Goal: Task Accomplishment & Management: Manage account settings

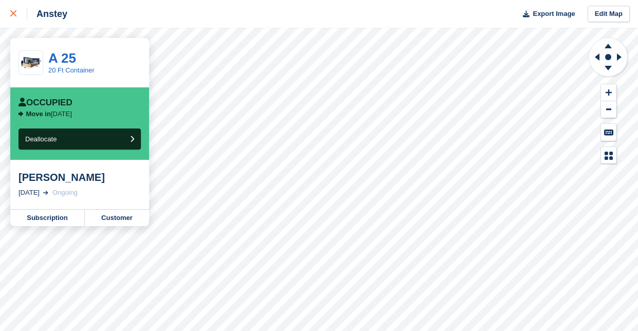
click at [14, 13] on icon at bounding box center [13, 13] width 6 height 6
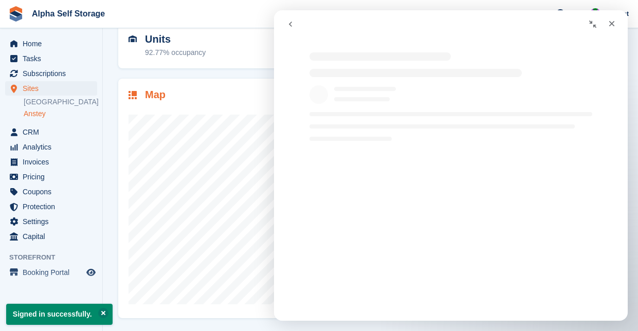
scroll to position [107, 0]
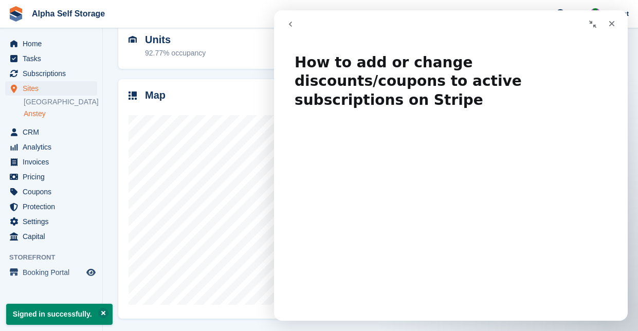
click at [43, 88] on span "Sites" at bounding box center [54, 88] width 62 height 14
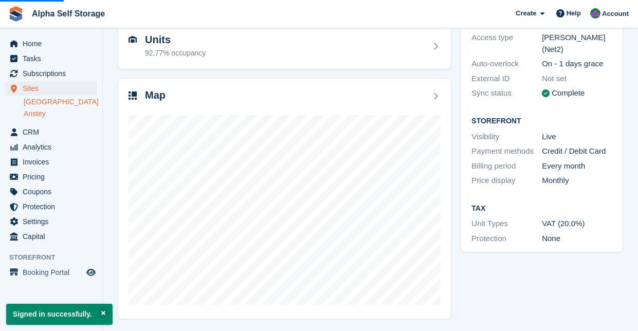
click at [45, 99] on link "[GEOGRAPHIC_DATA]" at bounding box center [60, 102] width 73 height 10
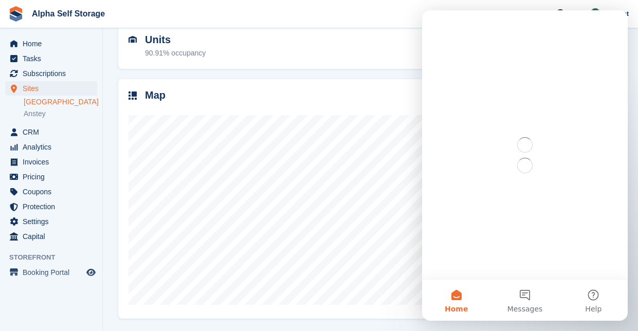
scroll to position [107, 0]
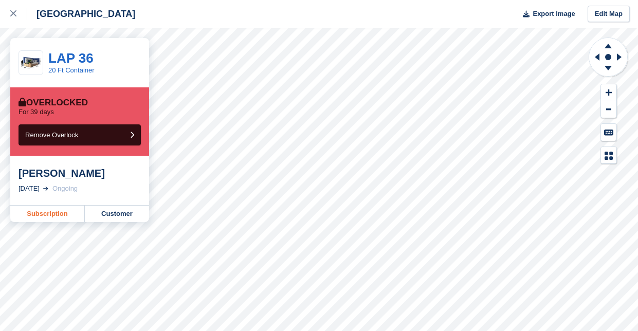
click at [38, 209] on link "Subscription" at bounding box center [47, 214] width 75 height 16
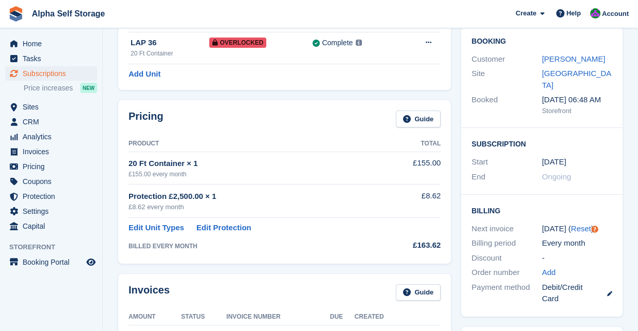
scroll to position [78, 0]
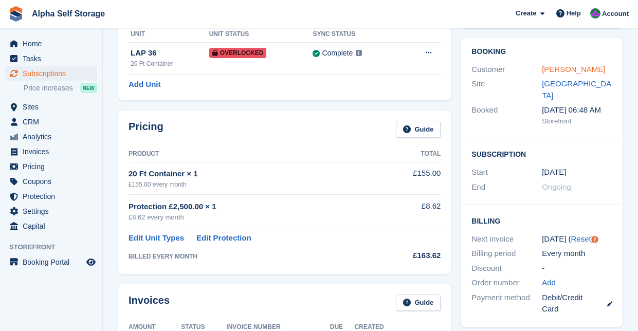
click at [565, 71] on link "Daniel southwell" at bounding box center [573, 69] width 63 height 9
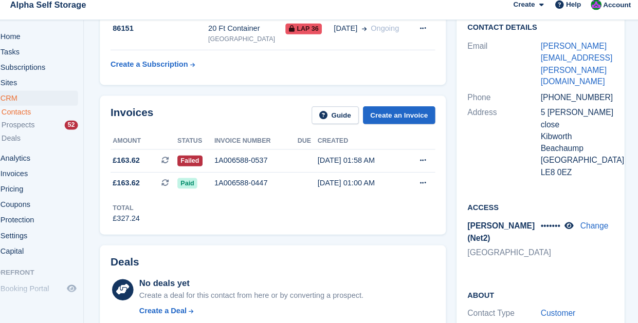
scroll to position [36, 0]
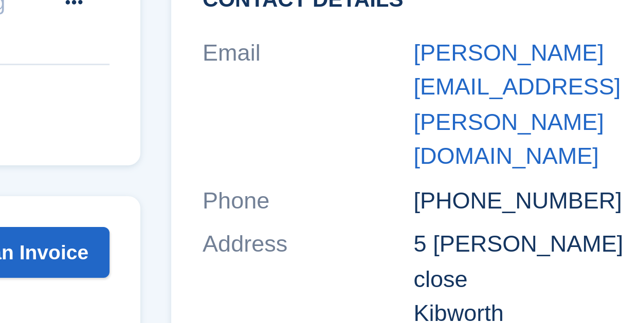
click at [542, 155] on div "+447852878721" at bounding box center [577, 161] width 70 height 12
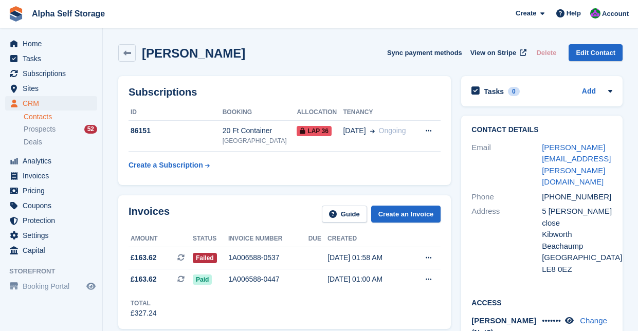
scroll to position [0, 0]
click at [133, 53] on link at bounding box center [126, 52] width 17 height 17
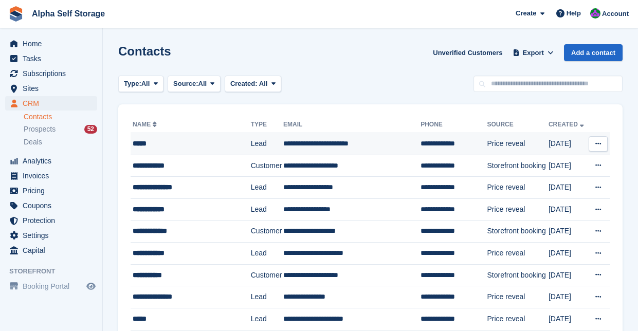
click at [219, 146] on div "*****" at bounding box center [189, 143] width 113 height 11
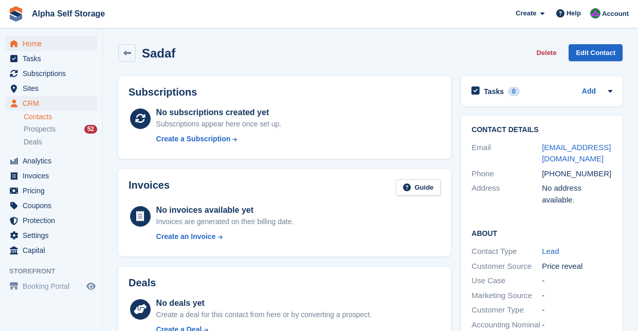
click at [45, 40] on span "Home" at bounding box center [54, 43] width 62 height 14
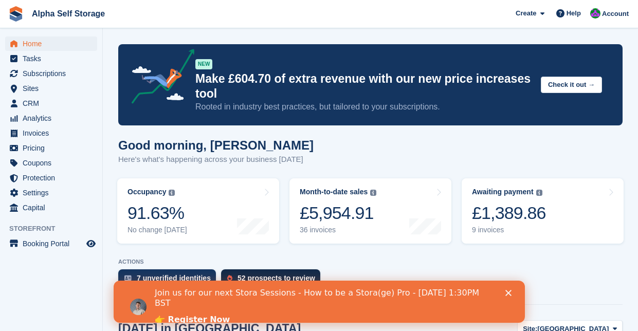
click at [294, 280] on div "52 prospects to review" at bounding box center [276, 278] width 78 height 8
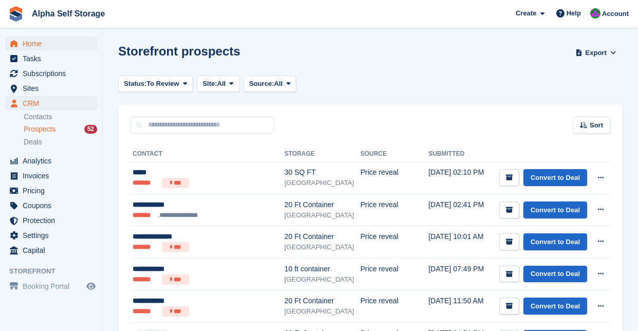
click at [48, 45] on span "Home" at bounding box center [54, 43] width 62 height 14
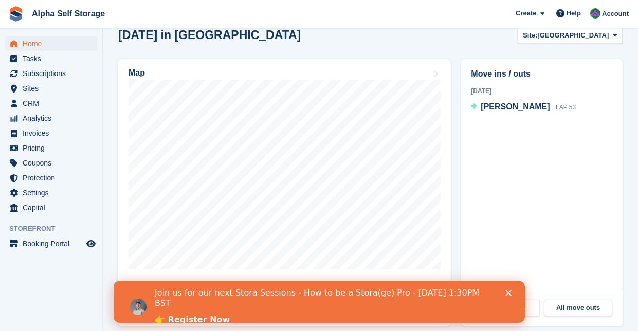
scroll to position [323, 0]
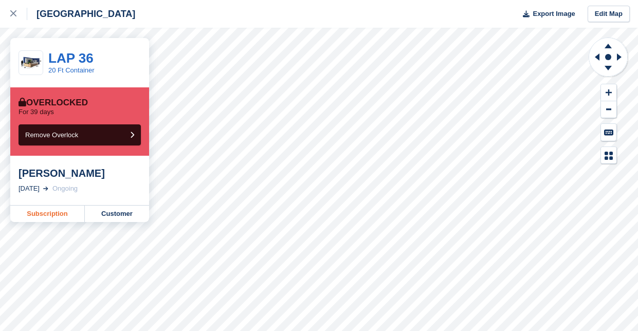
click at [37, 209] on link "Subscription" at bounding box center [47, 214] width 75 height 16
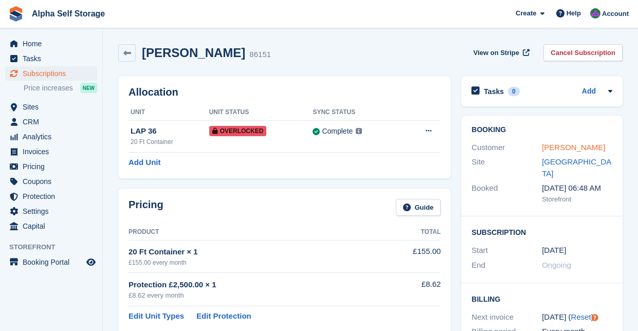
click at [586, 145] on link "[PERSON_NAME]" at bounding box center [573, 147] width 63 height 9
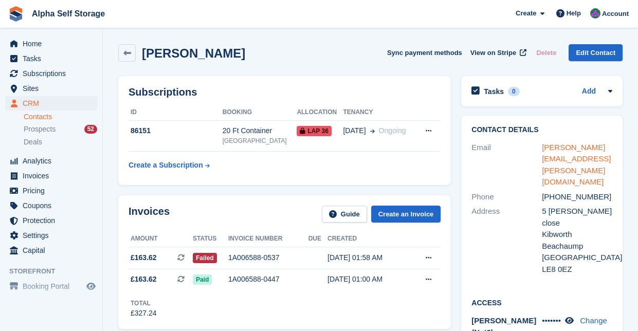
click at [574, 156] on link "[PERSON_NAME][EMAIL_ADDRESS][PERSON_NAME][DOMAIN_NAME]" at bounding box center [576, 165] width 69 height 44
